Goal: Task Accomplishment & Management: Complete application form

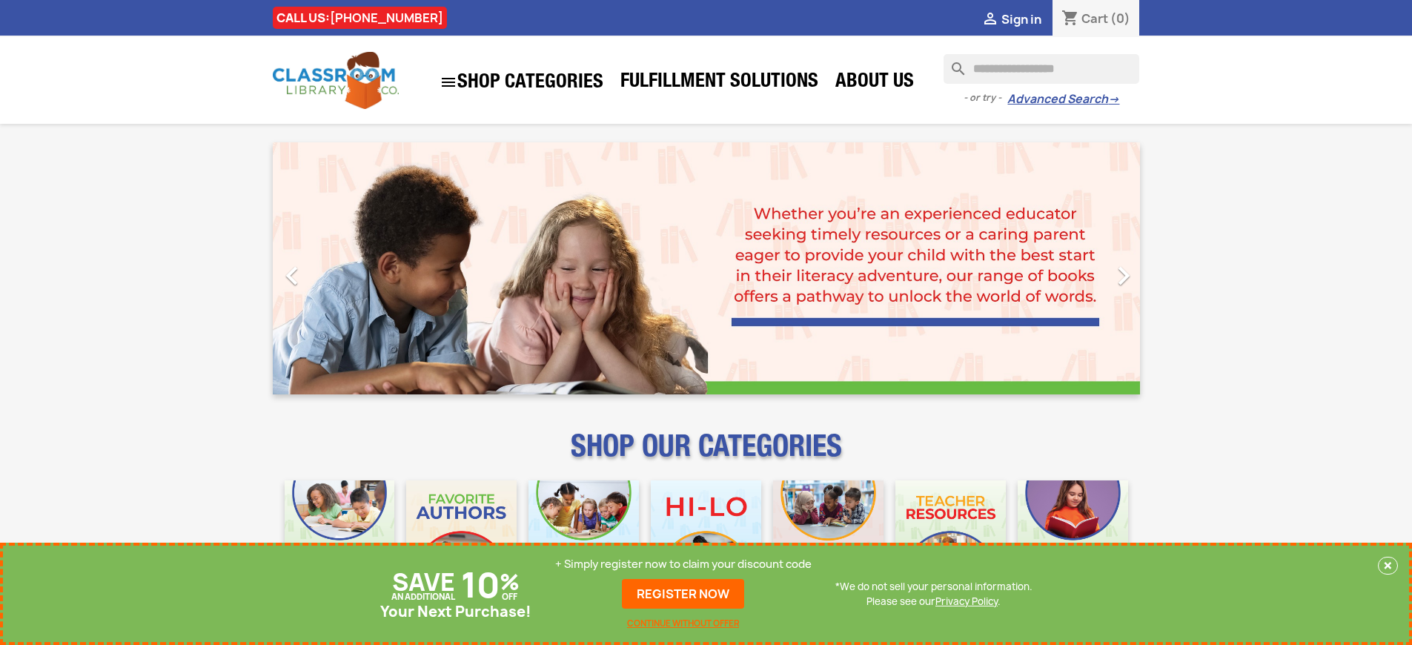
click at [683, 564] on p "+ Simply register now to claim your discount code" at bounding box center [683, 564] width 256 height 15
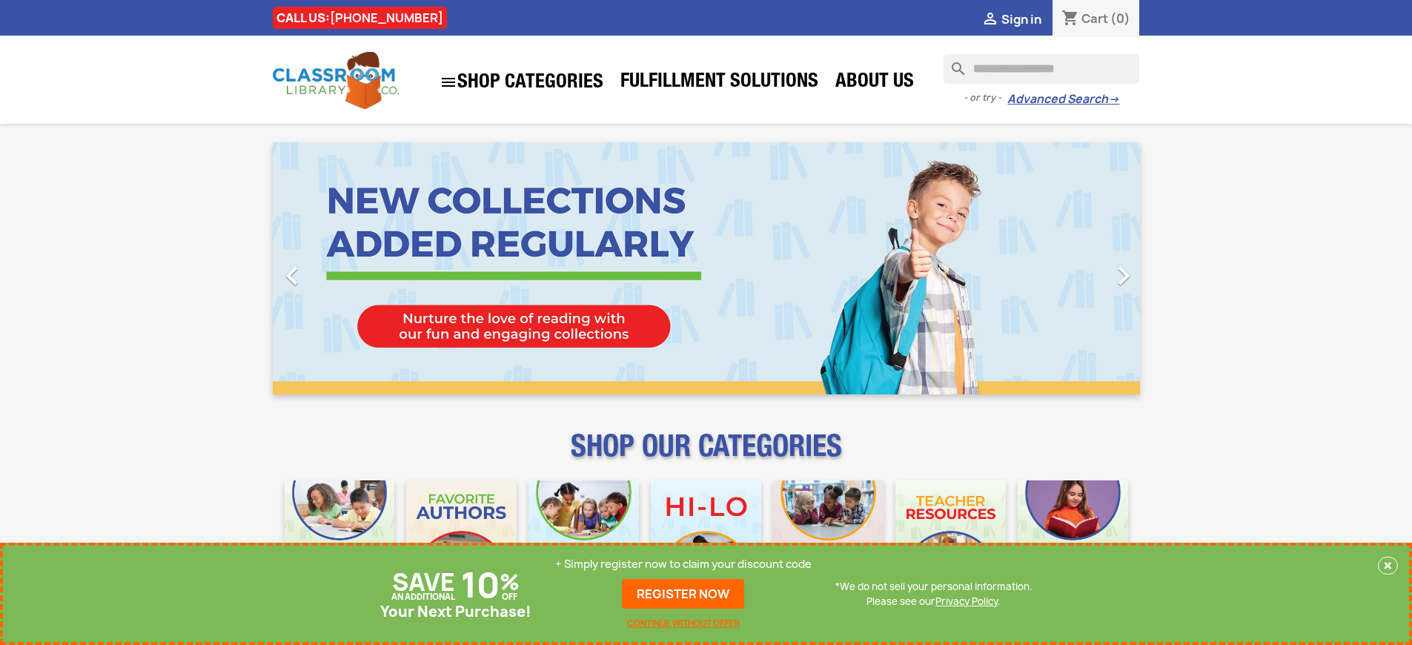
click at [683, 564] on p "+ Simply register now to claim your discount code" at bounding box center [683, 564] width 256 height 15
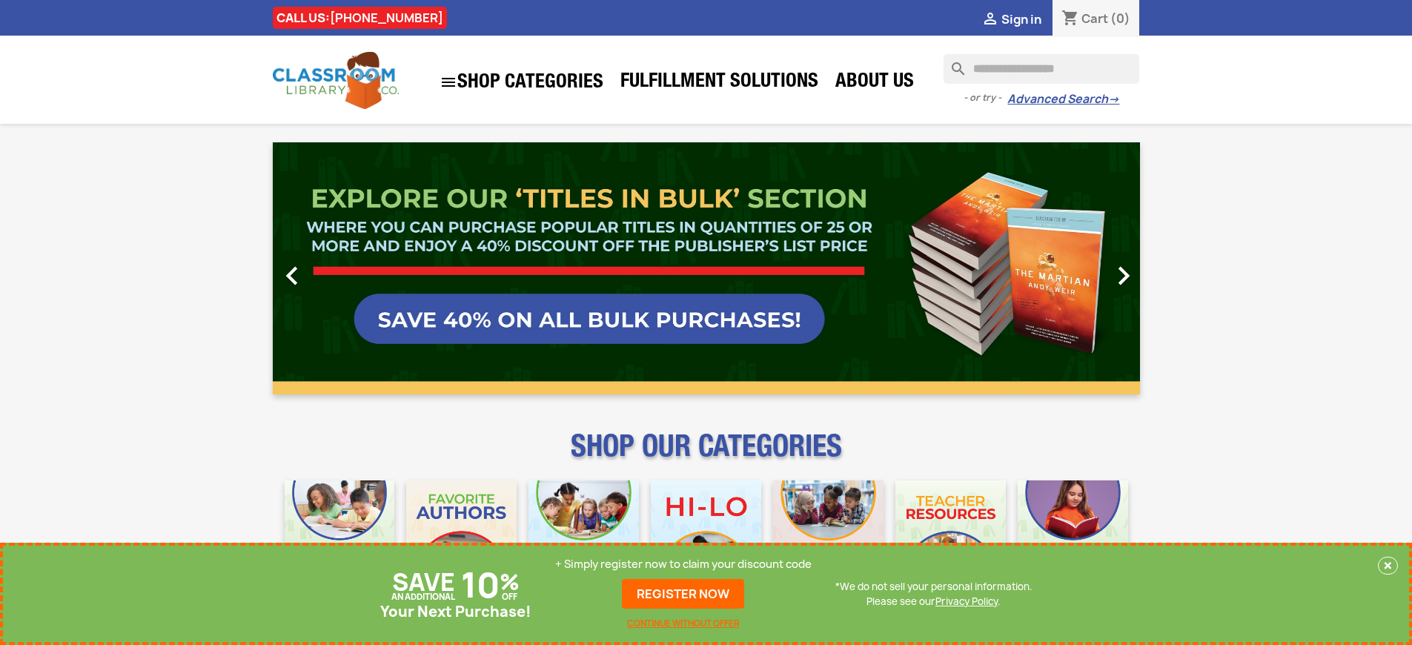
click at [683, 564] on p "+ Simply register now to claim your discount code" at bounding box center [683, 564] width 256 height 15
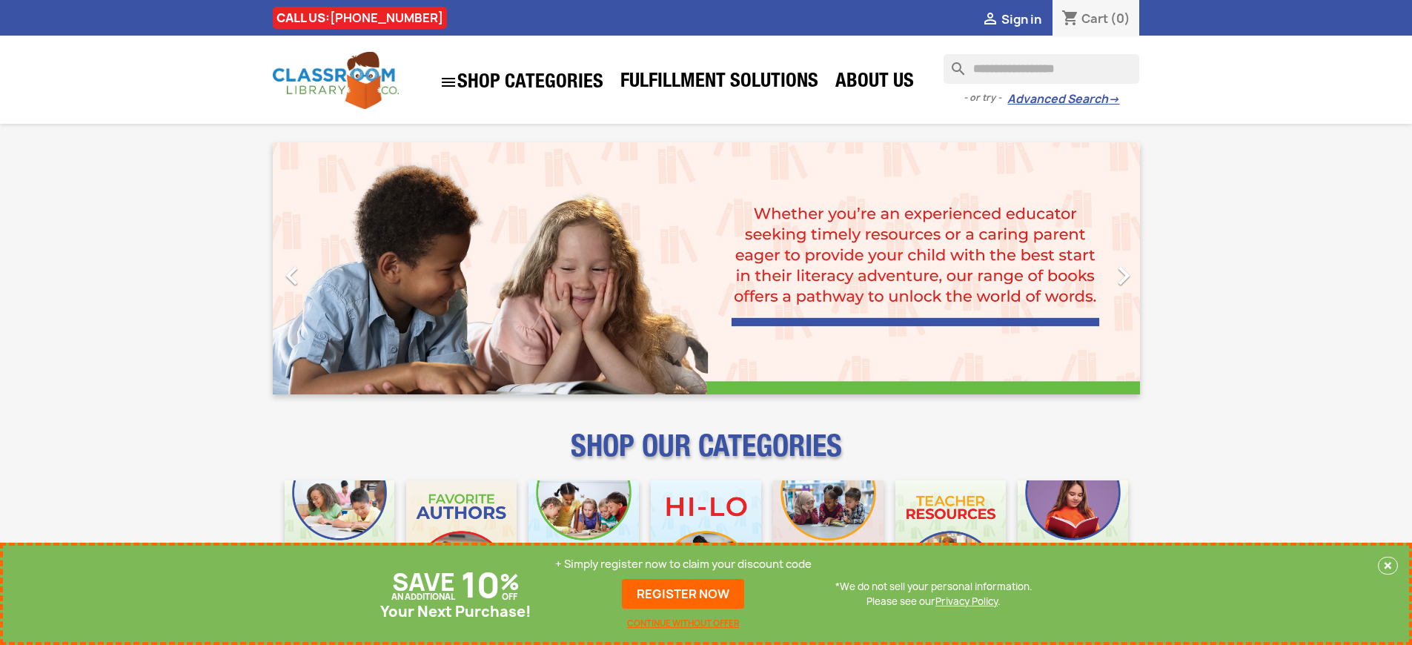
click at [683, 564] on p "+ Simply register now to claim your discount code" at bounding box center [683, 564] width 256 height 15
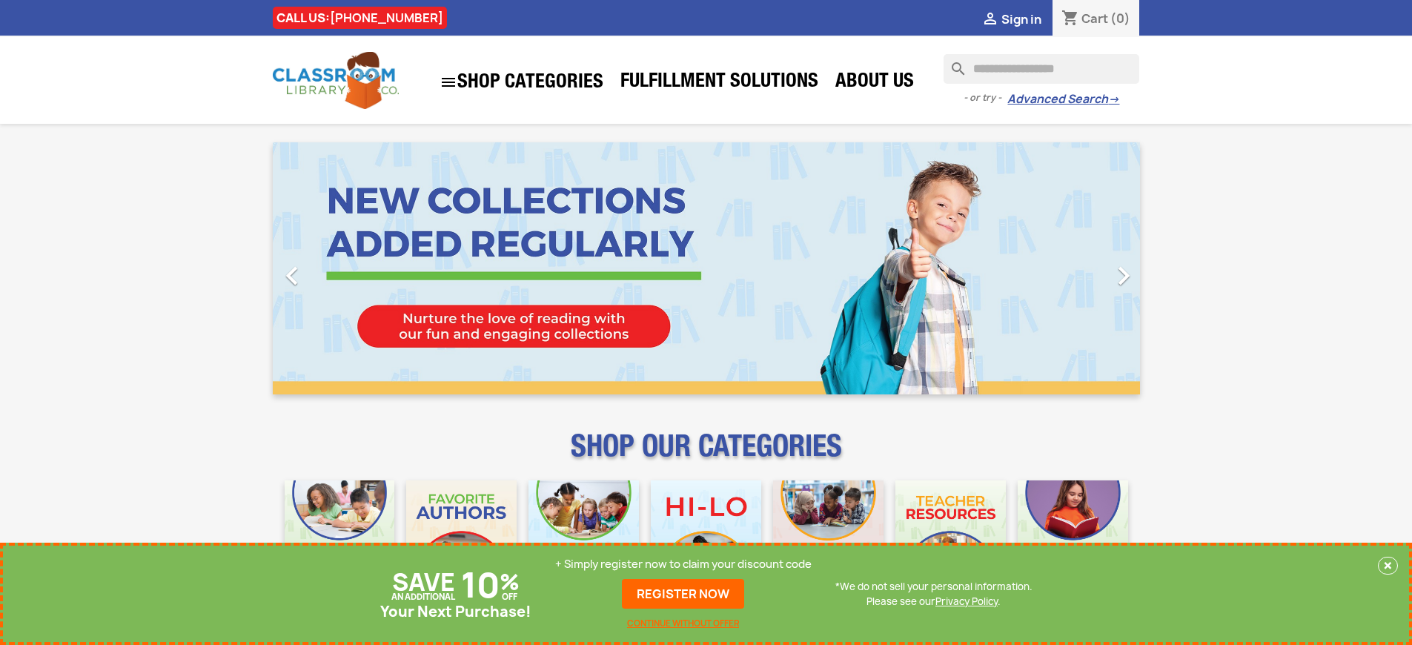
click at [683, 564] on p "+ Simply register now to claim your discount code" at bounding box center [683, 564] width 256 height 15
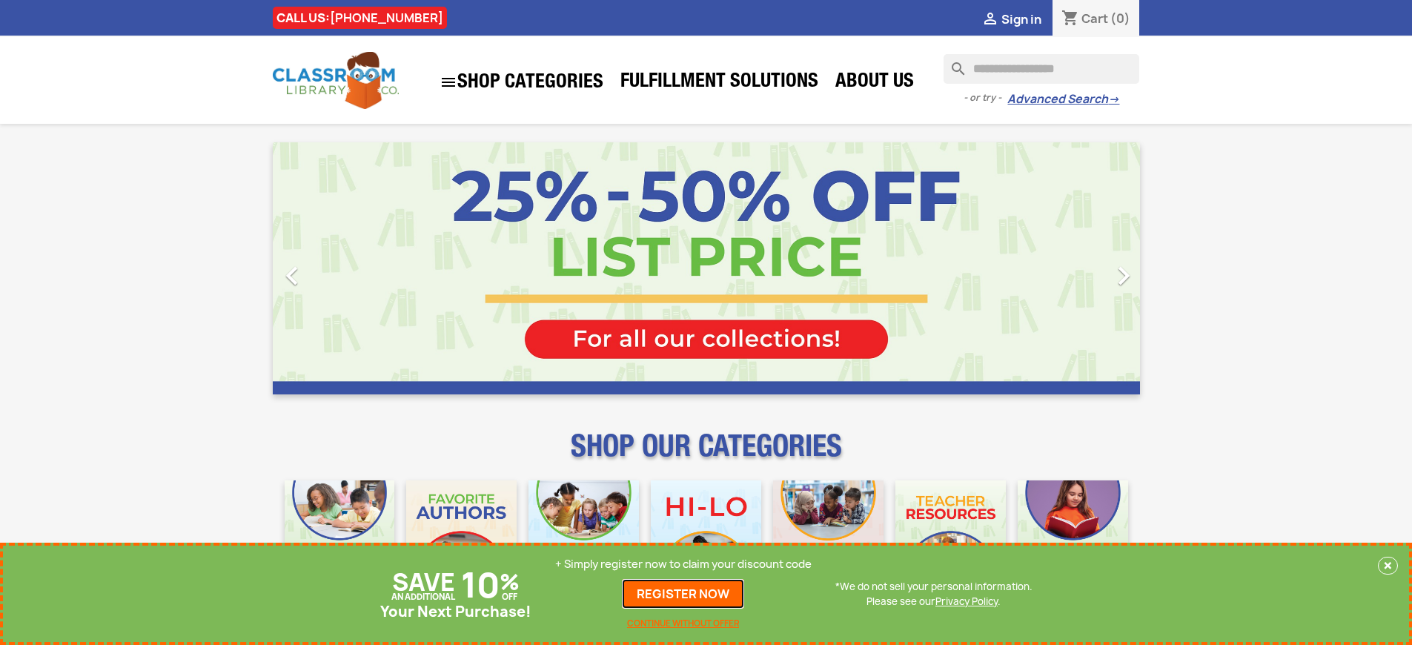
click at [683, 594] on link "REGISTER NOW" at bounding box center [683, 594] width 122 height 30
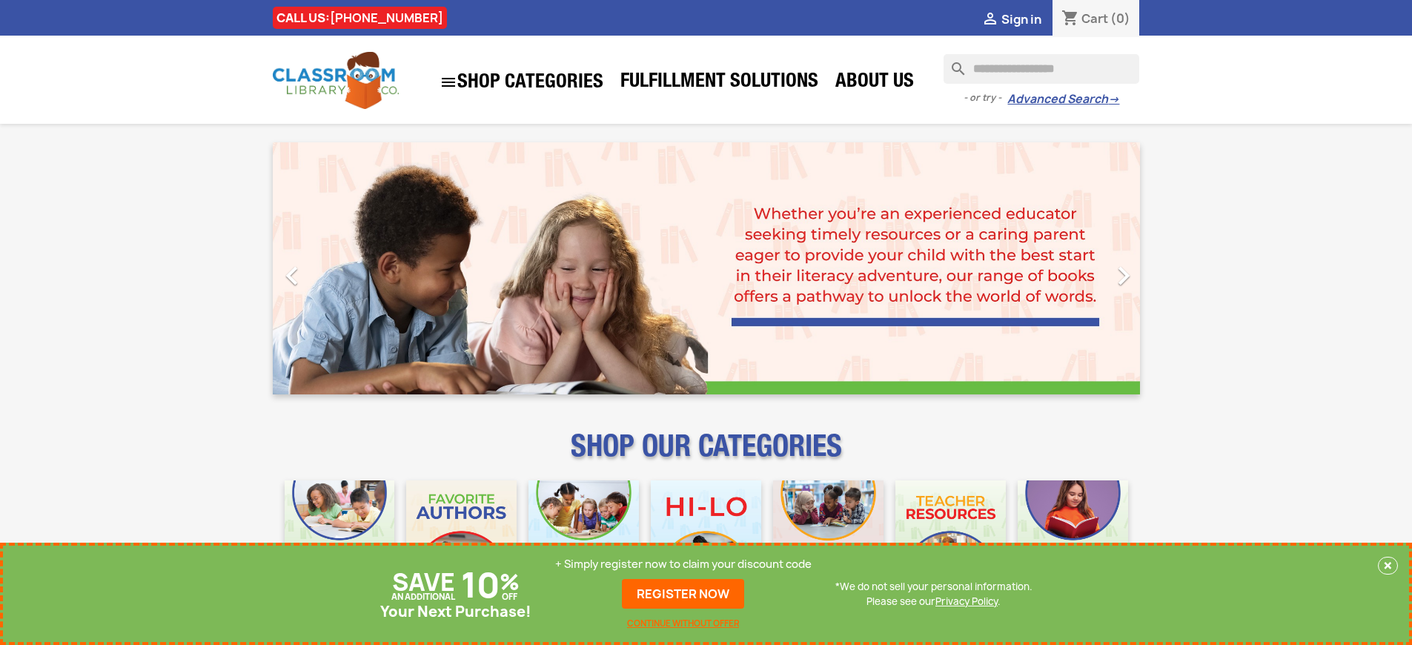
click at [683, 564] on p "+ Simply register now to claim your discount code" at bounding box center [683, 564] width 256 height 15
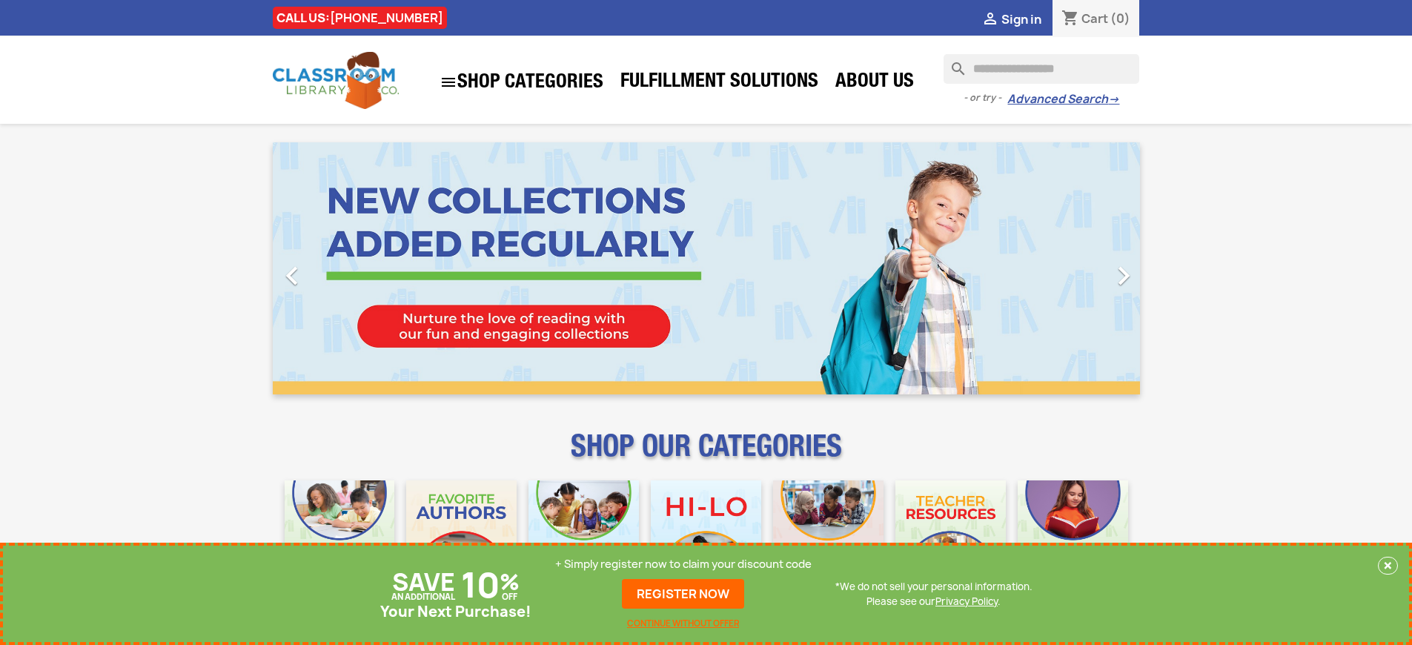
click at [683, 564] on p "+ Simply register now to claim your discount code" at bounding box center [683, 564] width 256 height 15
click at [683, 594] on link "REGISTER NOW" at bounding box center [683, 594] width 122 height 30
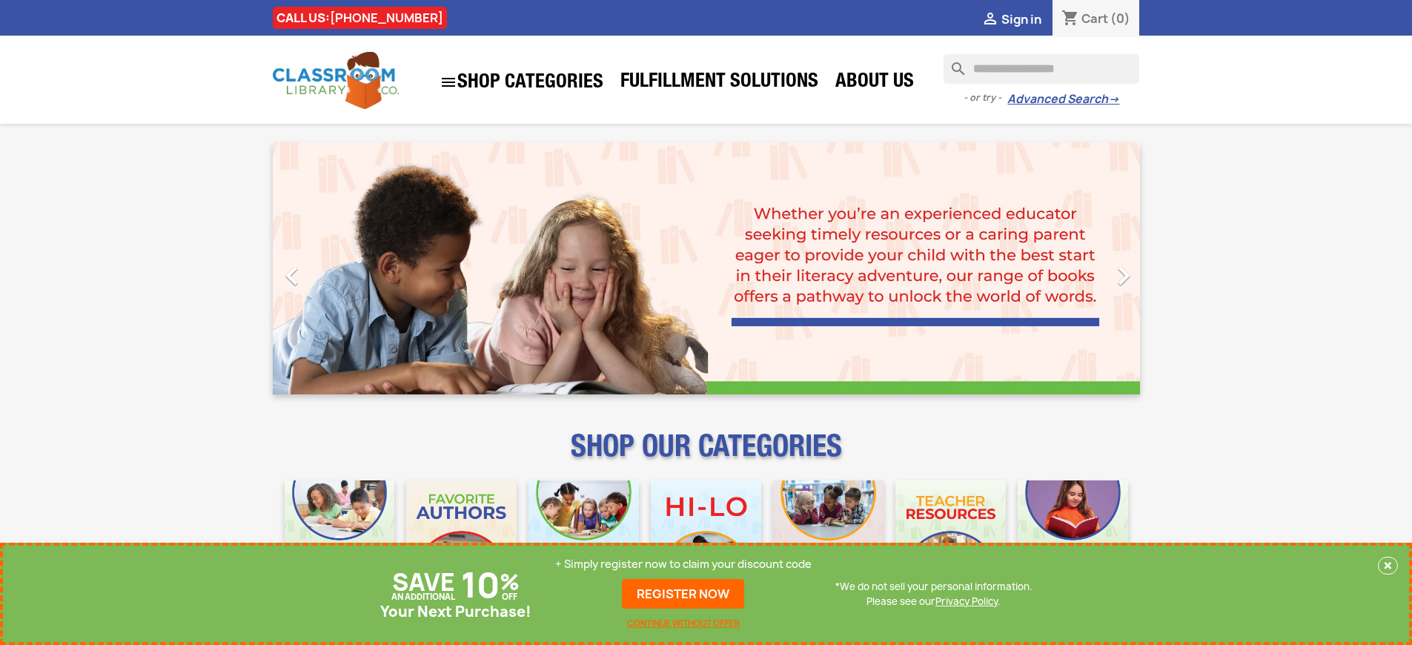
click at [683, 564] on p "+ Simply register now to claim your discount code" at bounding box center [683, 564] width 256 height 15
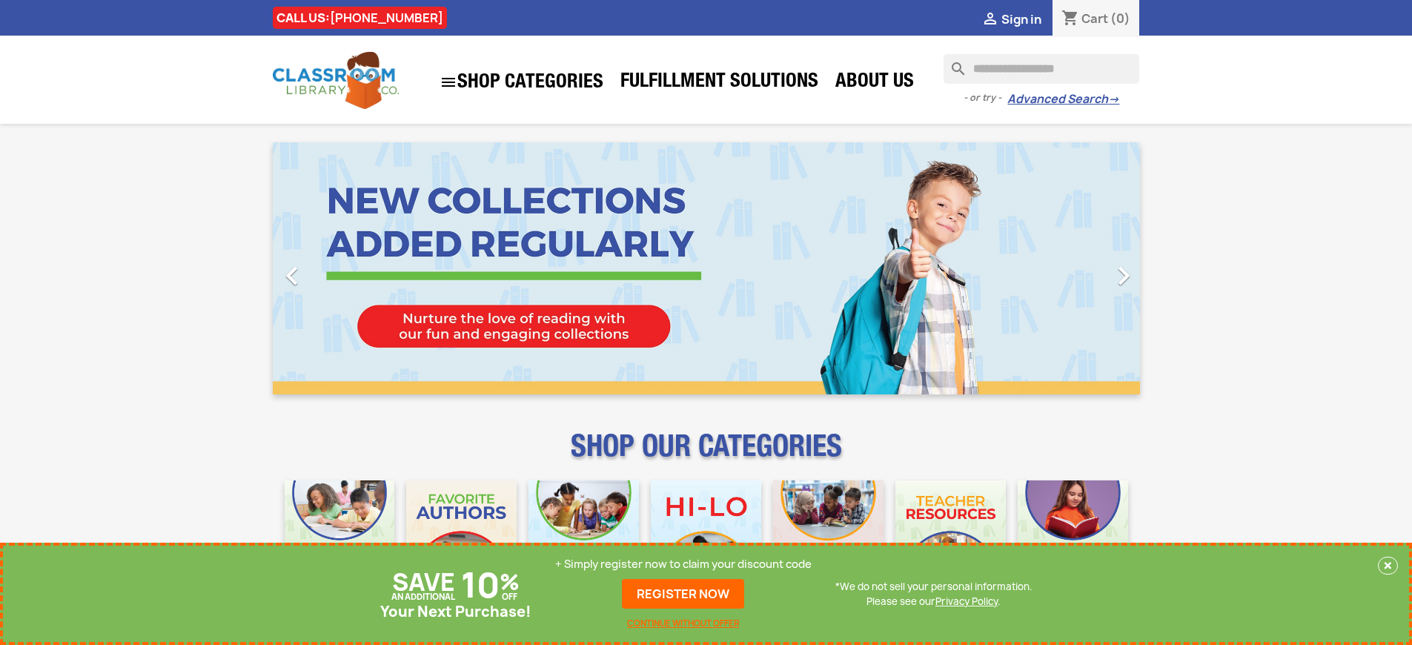
click at [683, 564] on p "+ Simply register now to claim your discount code" at bounding box center [683, 564] width 256 height 15
click at [683, 594] on link "REGISTER NOW" at bounding box center [683, 594] width 122 height 30
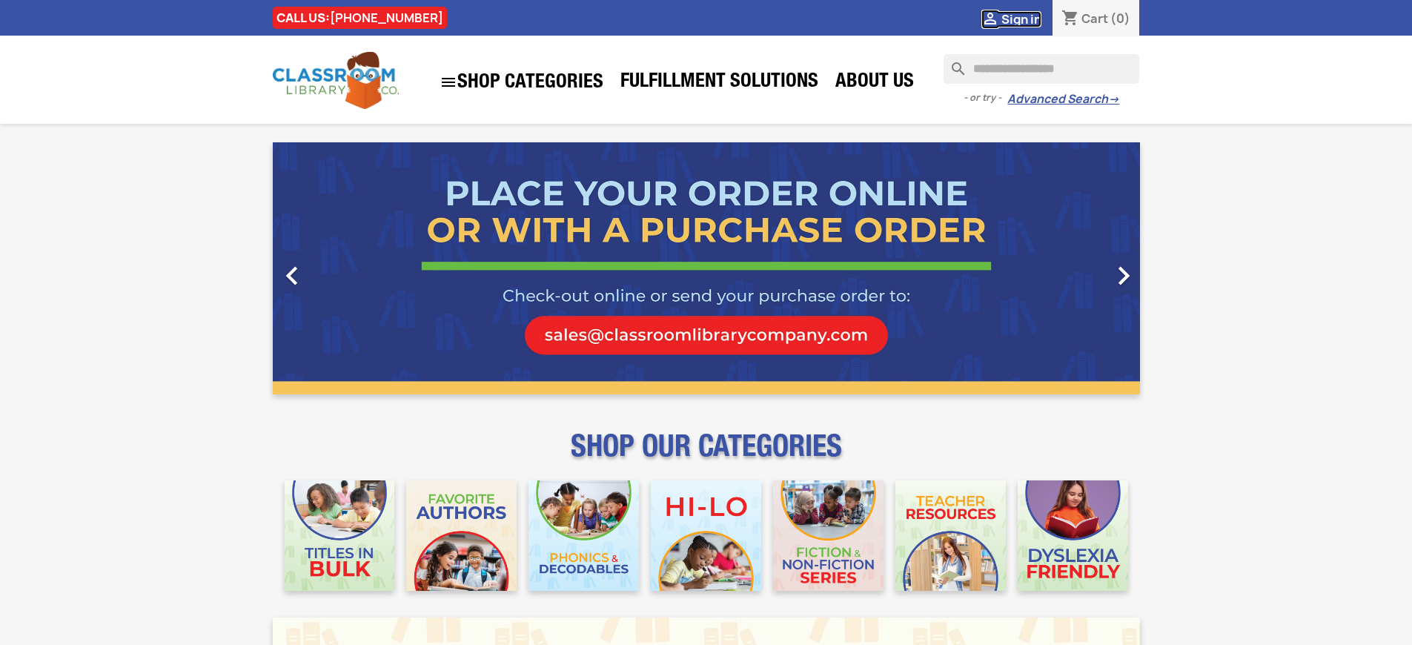
click at [1020, 19] on span "Sign in" at bounding box center [1021, 19] width 40 height 16
